Goal: Transaction & Acquisition: Purchase product/service

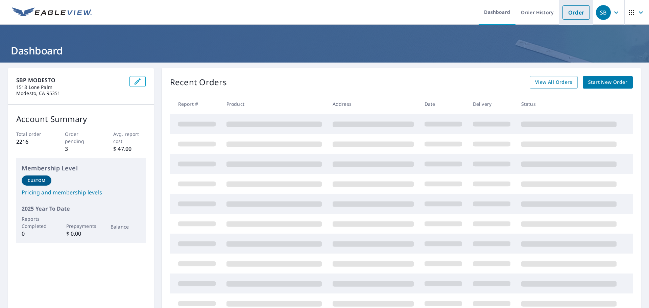
click at [569, 14] on link "Order" at bounding box center [576, 12] width 27 height 14
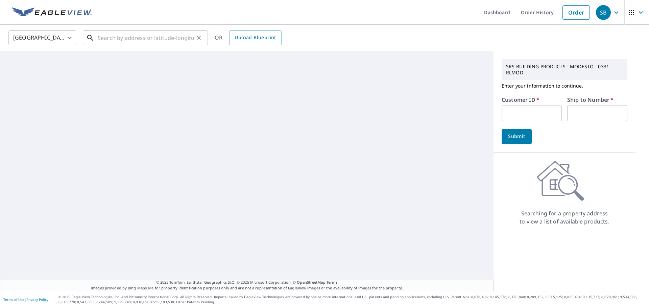
click at [118, 40] on input "text" at bounding box center [146, 37] width 96 height 19
paste input "[STREET_ADDRESS][PERSON_NAME]"
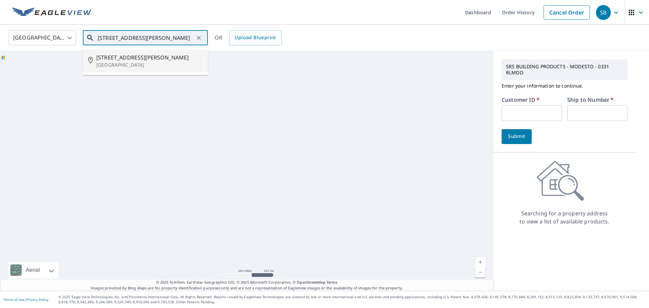
click at [119, 60] on span "[STREET_ADDRESS][PERSON_NAME]" at bounding box center [149, 57] width 106 height 8
type input "[STREET_ADDRESS][PERSON_NAME]"
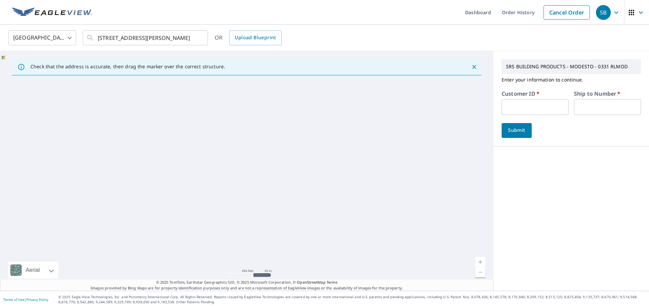
click at [513, 111] on input "text" at bounding box center [535, 107] width 67 height 16
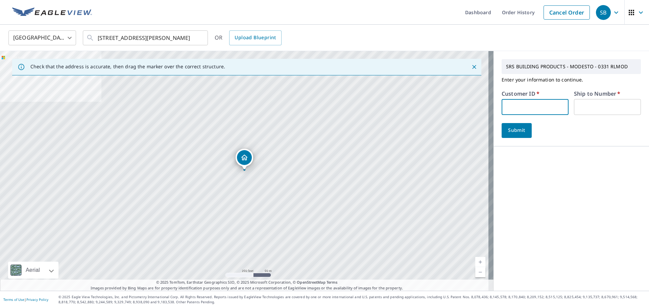
type input "TRU331"
click at [574, 112] on input "text" at bounding box center [607, 107] width 67 height 16
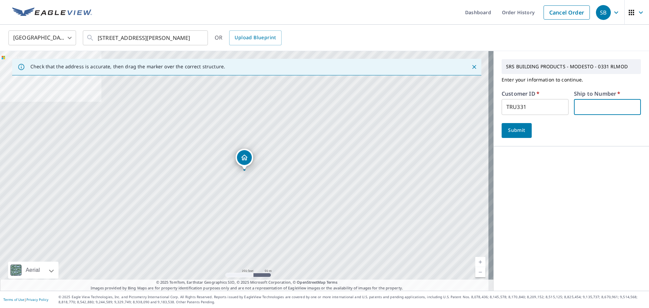
type input "1"
click at [511, 127] on span "Submit" at bounding box center [516, 130] width 19 height 8
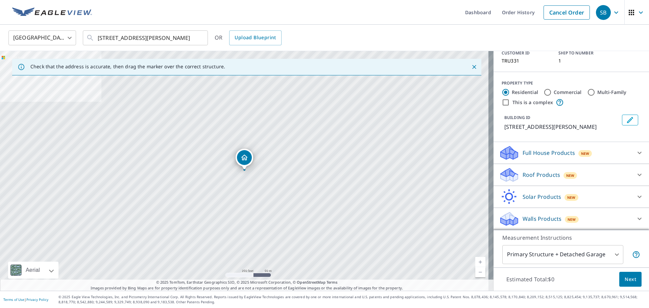
scroll to position [57, 0]
click at [534, 175] on p "Roof Products" at bounding box center [542, 175] width 38 height 8
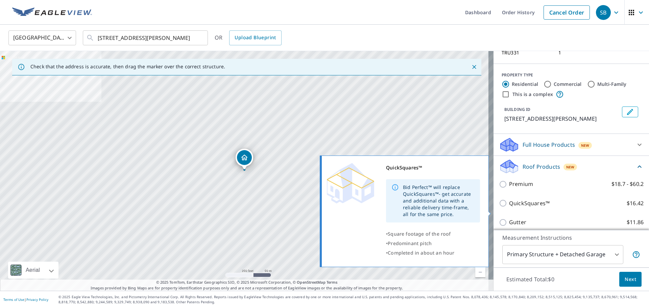
click at [499, 207] on input "QuickSquares™ $16.42" at bounding box center [504, 203] width 10 height 8
checkbox input "true"
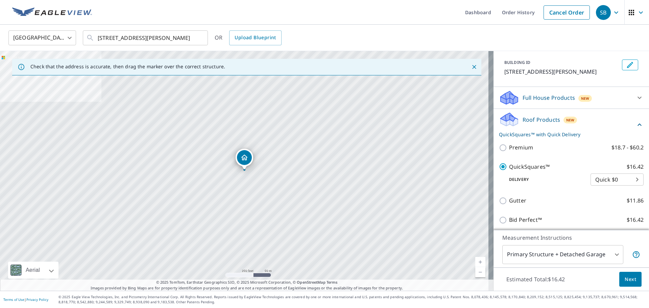
scroll to position [124, 0]
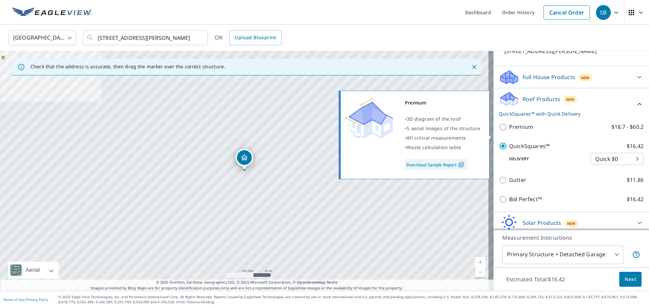
click at [499, 131] on input "Premium $18.7 - $60.2" at bounding box center [504, 127] width 10 height 8
checkbox input "true"
checkbox input "false"
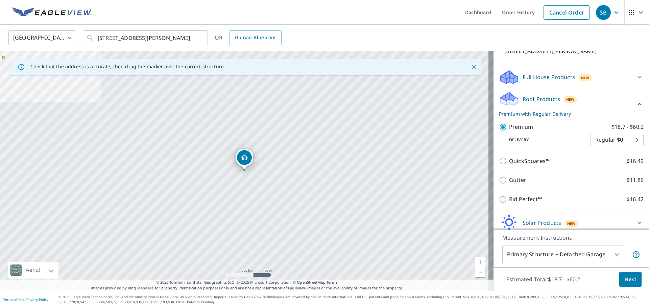
click at [626, 278] on span "Next" at bounding box center [630, 279] width 11 height 8
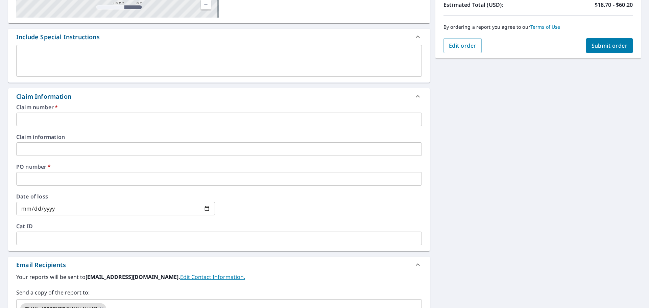
scroll to position [169, 0]
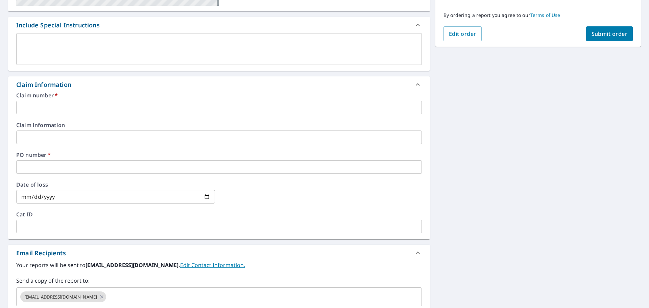
click at [30, 111] on input "text" at bounding box center [219, 108] width 406 height 14
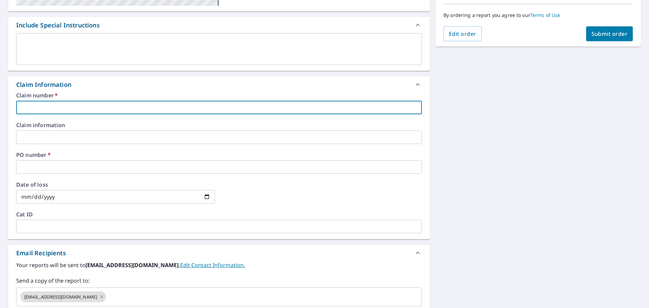
type input "1"
checkbox input "true"
type input "1"
click at [23, 167] on input "text" at bounding box center [219, 167] width 406 height 14
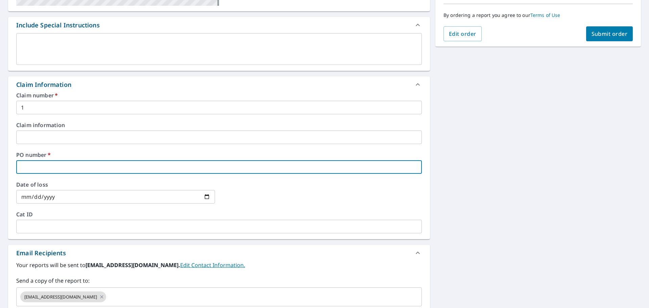
paste input "[STREET_ADDRESS][PERSON_NAME]"
type input "[STREET_ADDRESS][PERSON_NAME]"
checkbox input "true"
type input "[STREET_ADDRESS][PERSON_NAME]"
click at [597, 31] on span "Submit order" at bounding box center [610, 33] width 36 height 7
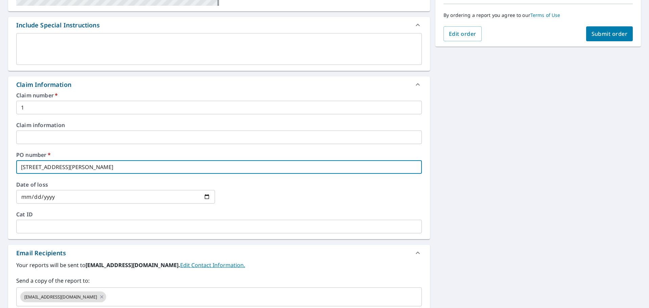
checkbox input "true"
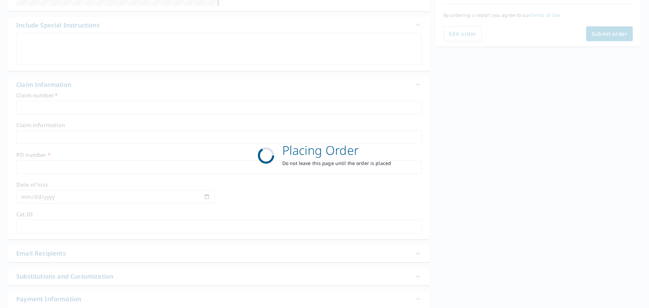
scroll to position [90, 0]
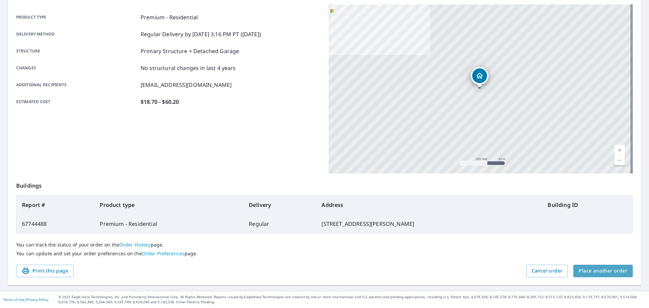
click at [600, 270] on span "Place another order" at bounding box center [603, 271] width 49 height 8
